Goal: Navigation & Orientation: Find specific page/section

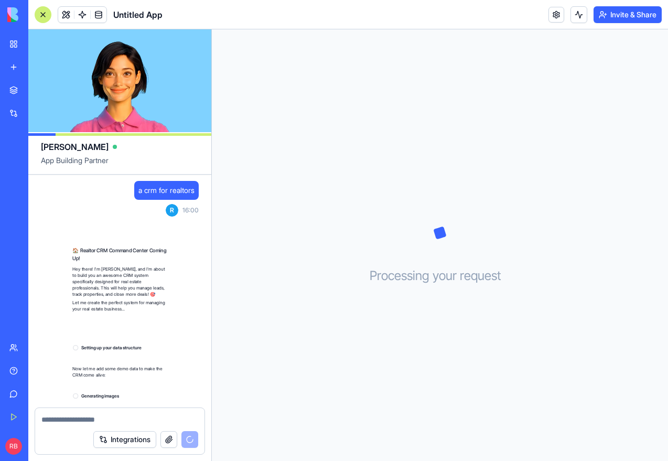
scroll to position [21, 0]
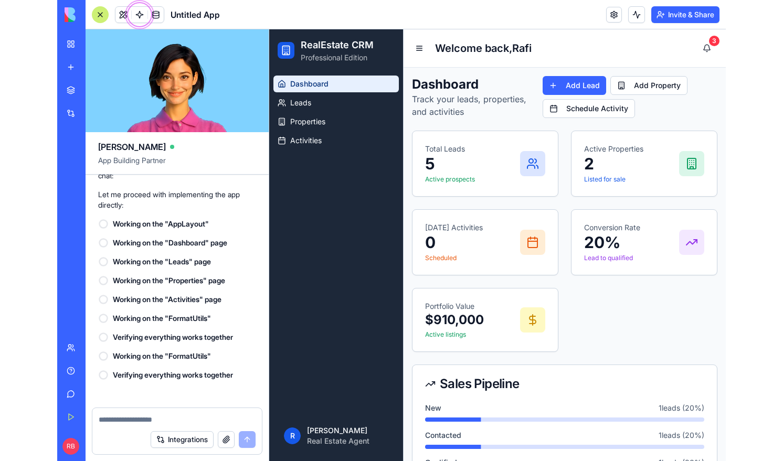
scroll to position [466, 0]
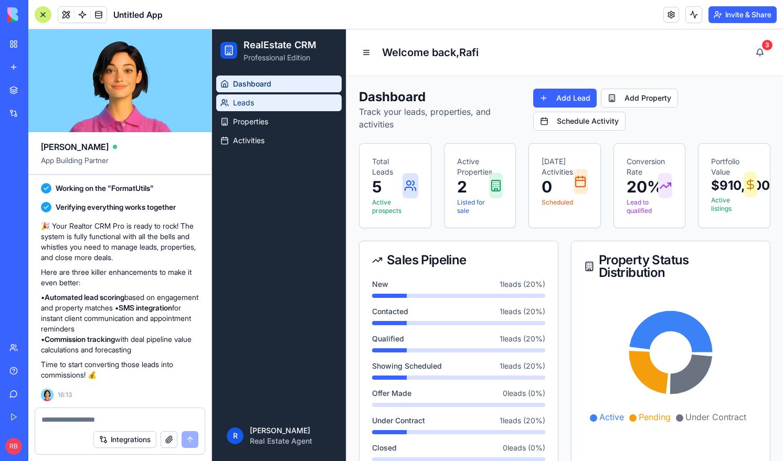
click at [276, 107] on link "Leads" at bounding box center [278, 102] width 125 height 17
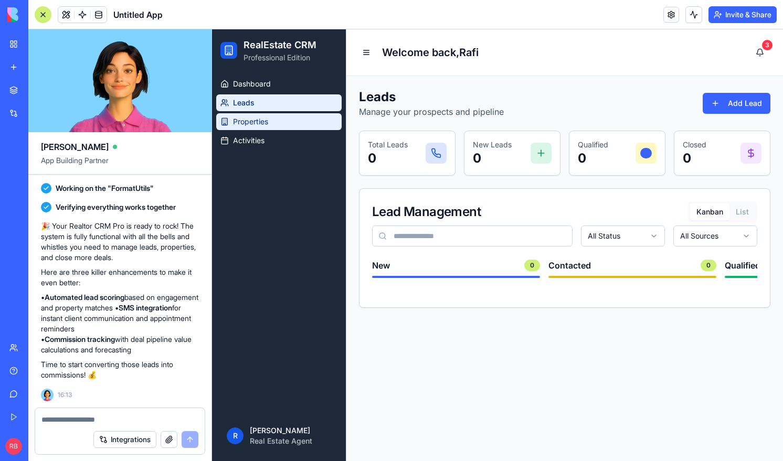
click at [276, 130] on link "Properties" at bounding box center [278, 121] width 125 height 17
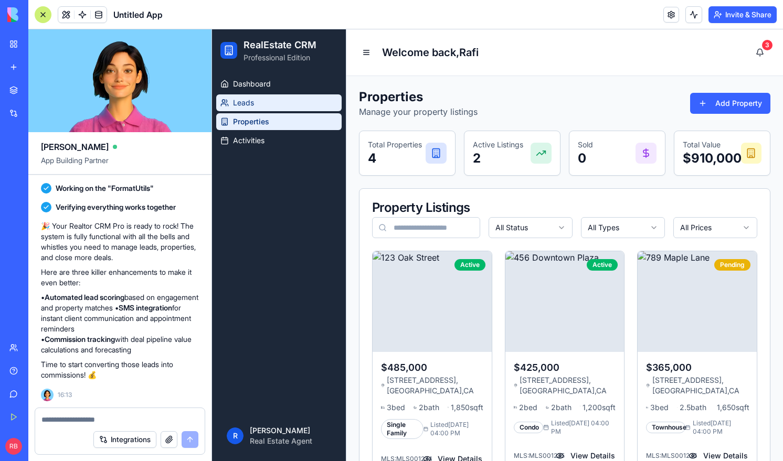
click at [276, 96] on link "Leads" at bounding box center [278, 102] width 125 height 17
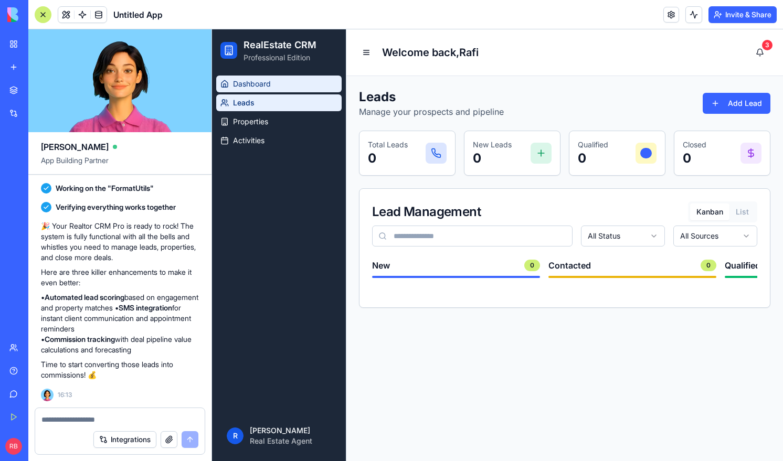
click at [276, 82] on link "Dashboard" at bounding box center [278, 84] width 125 height 17
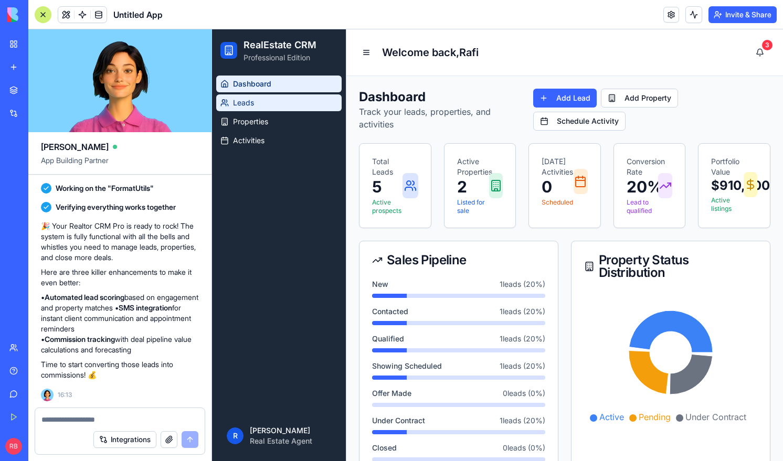
click at [313, 102] on link "Leads" at bounding box center [278, 102] width 125 height 17
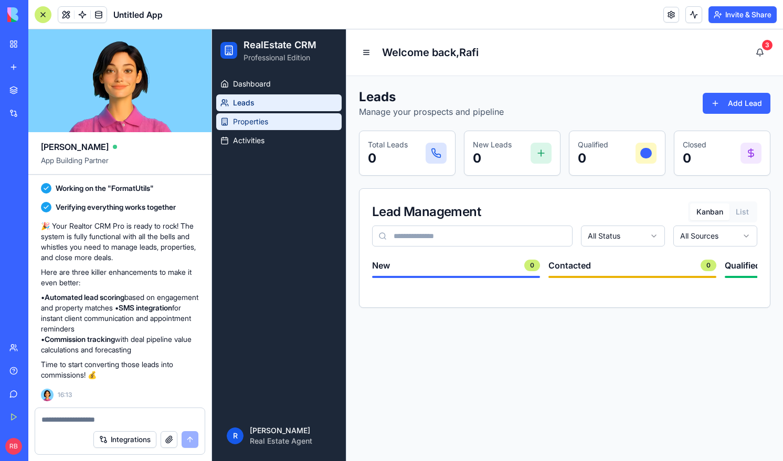
click at [306, 119] on link "Properties" at bounding box center [278, 121] width 125 height 17
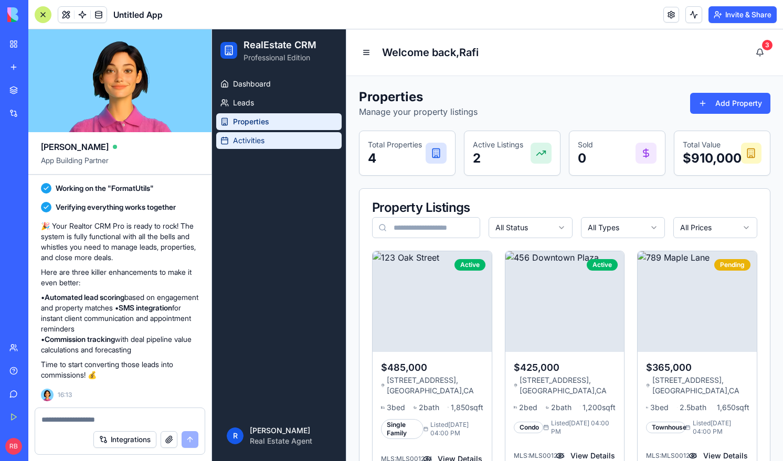
click at [298, 146] on link "Activities" at bounding box center [278, 140] width 125 height 17
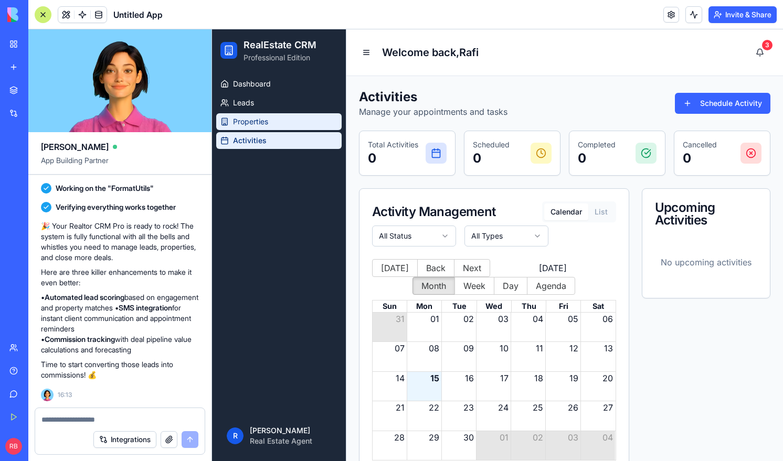
click at [292, 127] on link "Properties" at bounding box center [278, 121] width 125 height 17
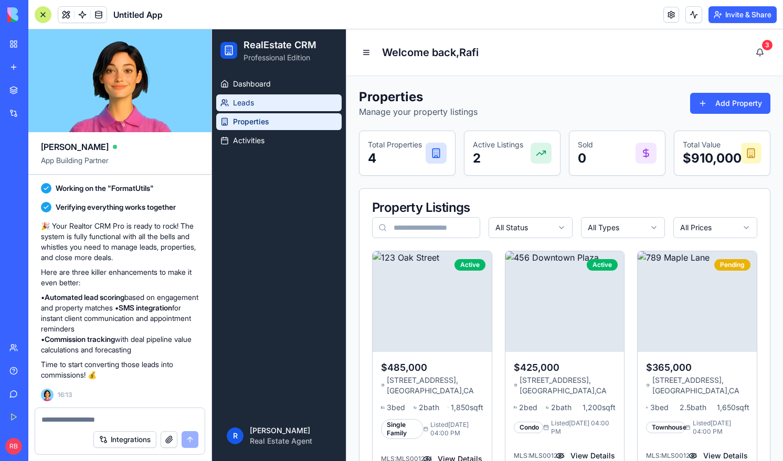
click at [292, 108] on link "Leads" at bounding box center [278, 102] width 125 height 17
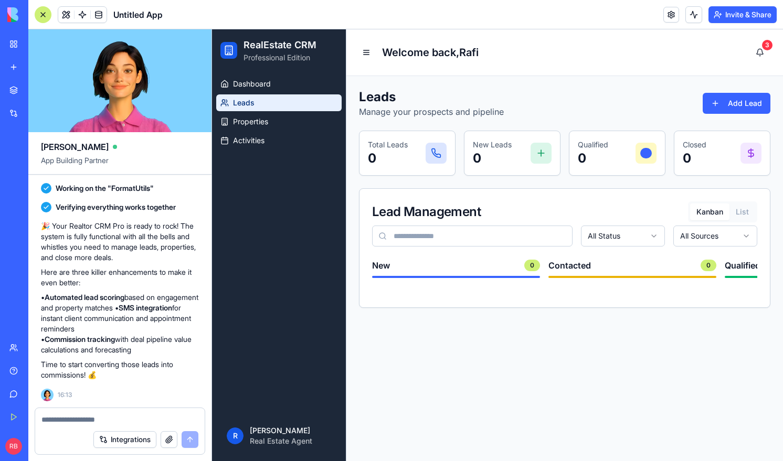
click at [292, 92] on ul "Dashboard Leads Properties Activities" at bounding box center [278, 112] width 125 height 73
click at [289, 87] on link "Dashboard" at bounding box center [278, 84] width 125 height 17
